Goal: Check status: Check status

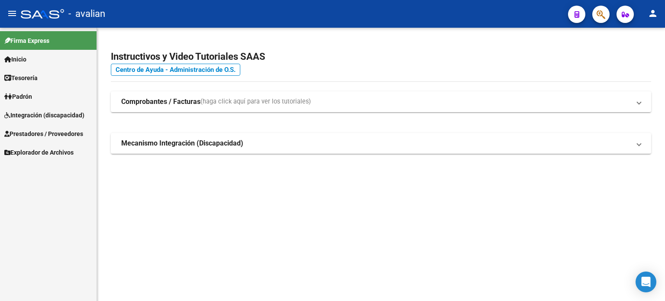
click at [51, 116] on span "Integración (discapacidad)" at bounding box center [44, 115] width 80 height 10
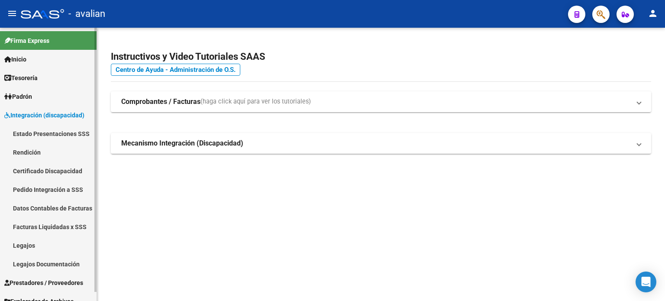
click at [38, 243] on link "Legajos" at bounding box center [48, 245] width 97 height 19
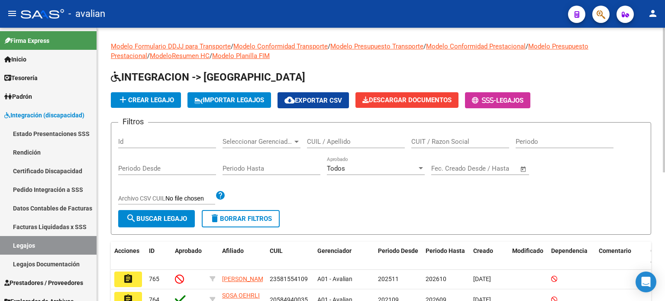
click at [335, 142] on input "CUIL / Apellido" at bounding box center [356, 142] width 98 height 8
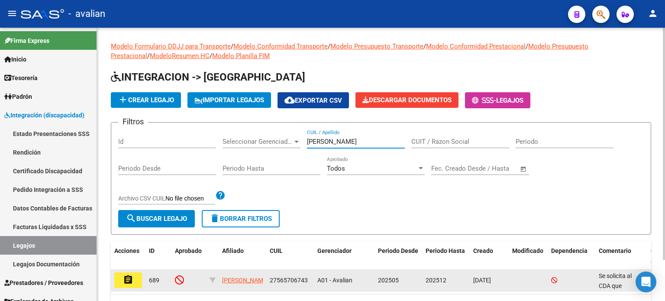
type input "[PERSON_NAME]"
click at [128, 279] on mat-icon "assignment" at bounding box center [128, 280] width 10 height 10
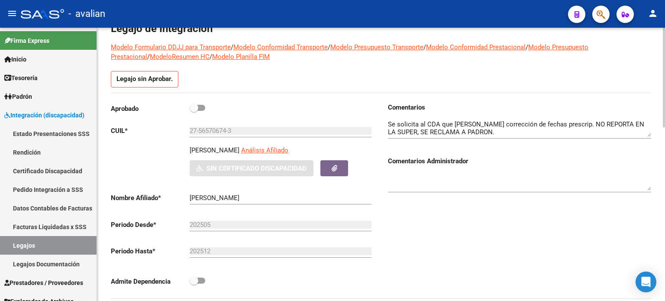
scroll to position [58, 0]
